Goal: Find specific page/section: Find specific page/section

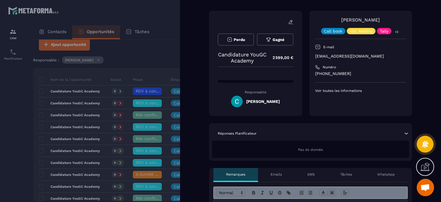
scroll to position [29, 0]
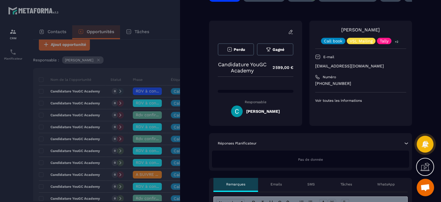
click at [162, 35] on div at bounding box center [220, 101] width 441 height 202
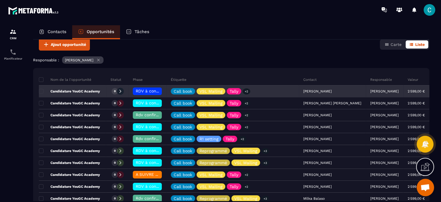
click at [152, 89] on span "RDV à confimer ❓" at bounding box center [154, 91] width 37 height 5
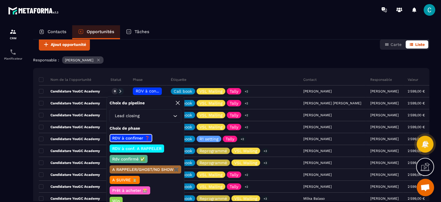
click at [136, 148] on p "RDV à conf. A RAPPELER" at bounding box center [136, 148] width 51 height 6
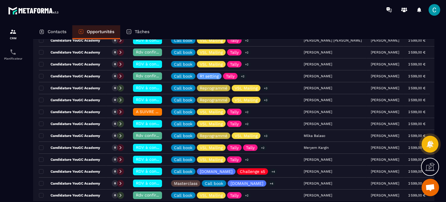
scroll to position [58, 0]
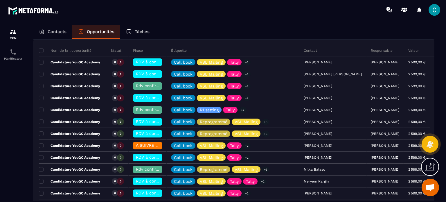
click at [55, 31] on p "Contacts" at bounding box center [57, 31] width 19 height 5
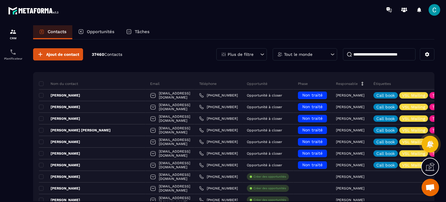
click at [382, 55] on input at bounding box center [379, 54] width 73 height 12
click at [308, 58] on div "Tout le monde" at bounding box center [304, 54] width 64 height 12
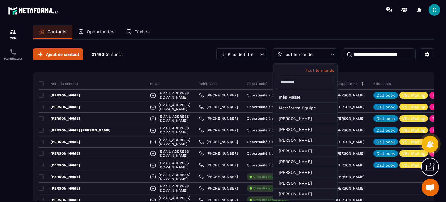
click at [303, 82] on input "text" at bounding box center [305, 81] width 59 height 13
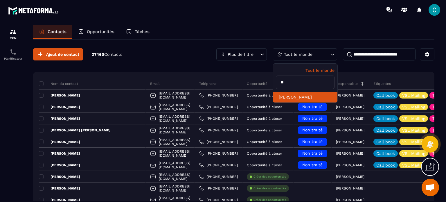
type input "**"
click at [301, 97] on li "[PERSON_NAME]" at bounding box center [305, 97] width 64 height 11
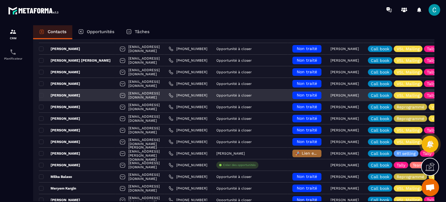
scroll to position [87, 0]
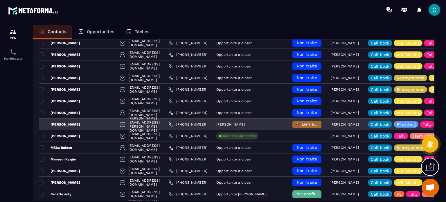
click at [244, 124] on p "[PERSON_NAME]" at bounding box center [230, 124] width 28 height 4
click at [299, 124] on span "🚀 Lien envoyé & Relance" at bounding box center [320, 124] width 51 height 5
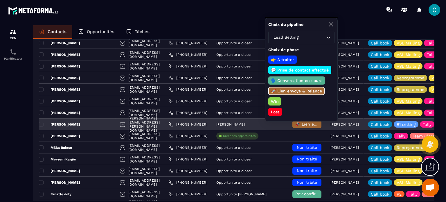
click at [346, 123] on p "[PERSON_NAME]" at bounding box center [344, 124] width 28 height 4
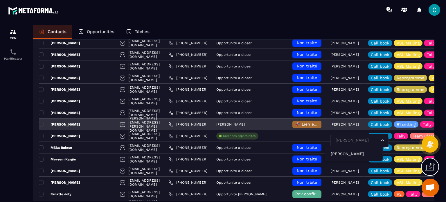
click at [67, 122] on p "[PERSON_NAME]" at bounding box center [59, 124] width 41 height 5
